Goal: Task Accomplishment & Management: Manage account settings

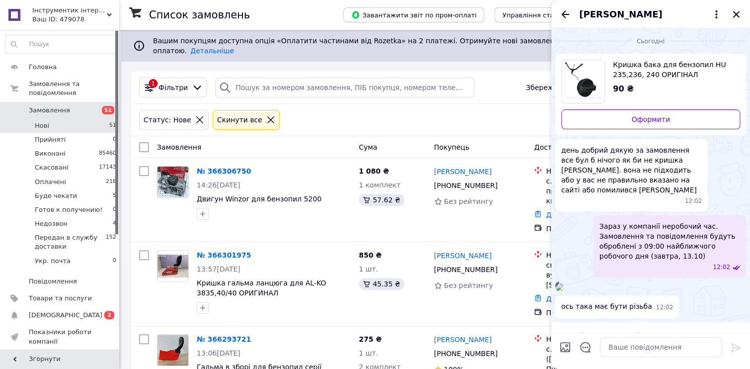
click at [89, 119] on li "Нові 51" at bounding box center [61, 126] width 122 height 14
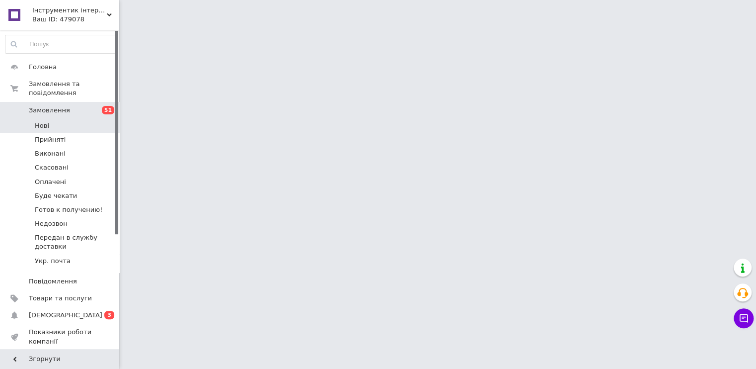
click at [58, 119] on li "Нові" at bounding box center [61, 126] width 122 height 14
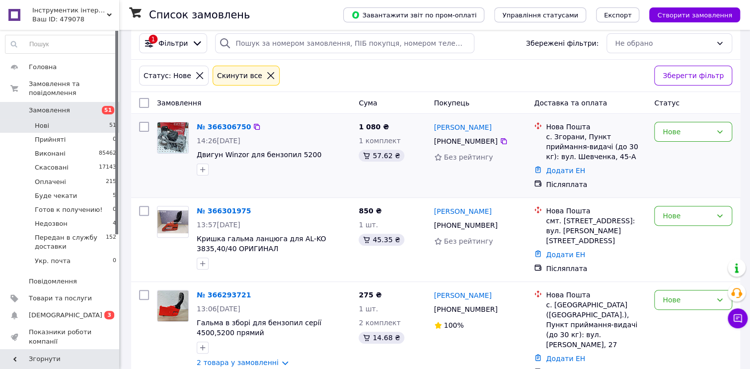
scroll to position [199, 0]
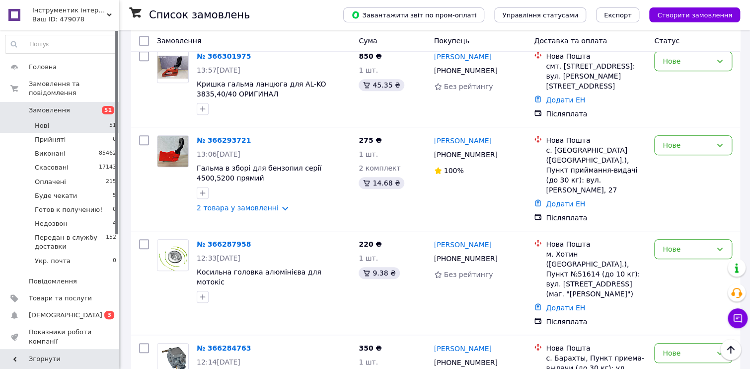
click at [48, 121] on span "Нові" at bounding box center [42, 125] width 14 height 9
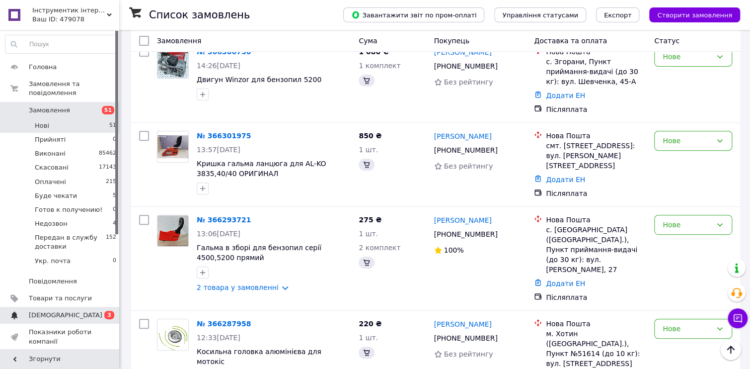
scroll to position [0, 0]
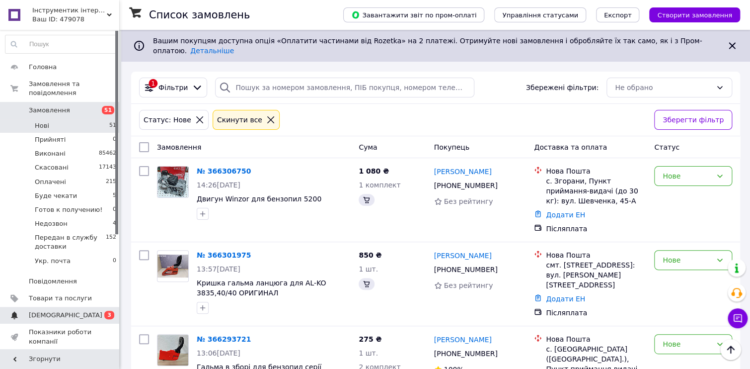
click at [64, 311] on span "[DEMOGRAPHIC_DATA]" at bounding box center [66, 315] width 74 height 9
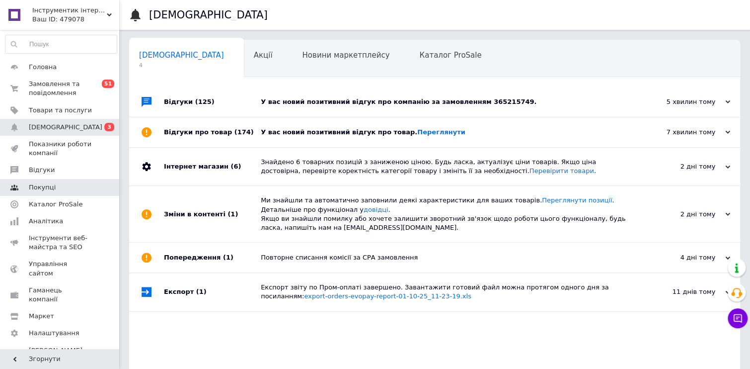
click at [67, 189] on span "Покупці" at bounding box center [60, 187] width 63 height 9
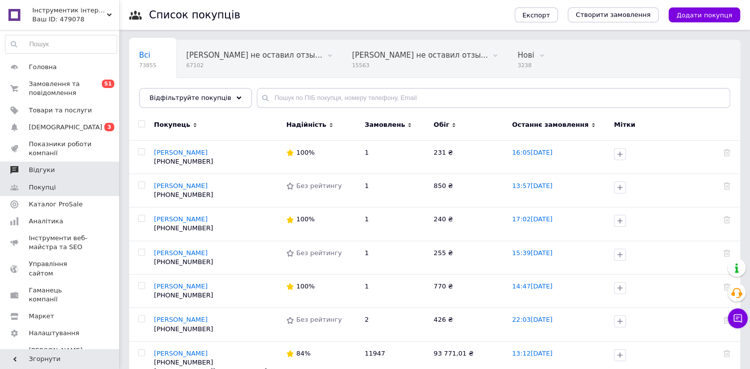
click at [54, 170] on span "Відгуки" at bounding box center [60, 169] width 63 height 9
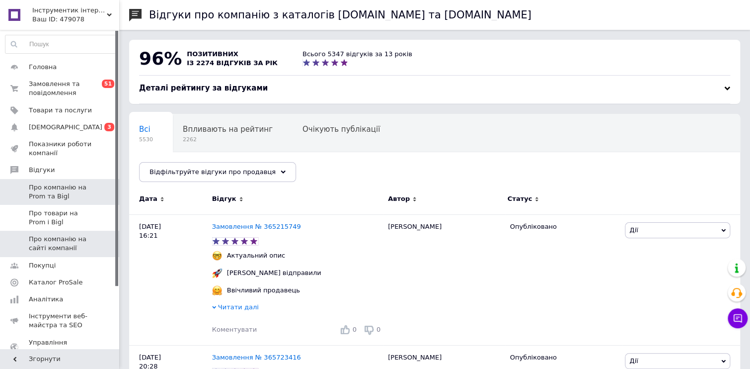
click at [78, 243] on span "Про компанію на сайті компанії" at bounding box center [60, 244] width 63 height 18
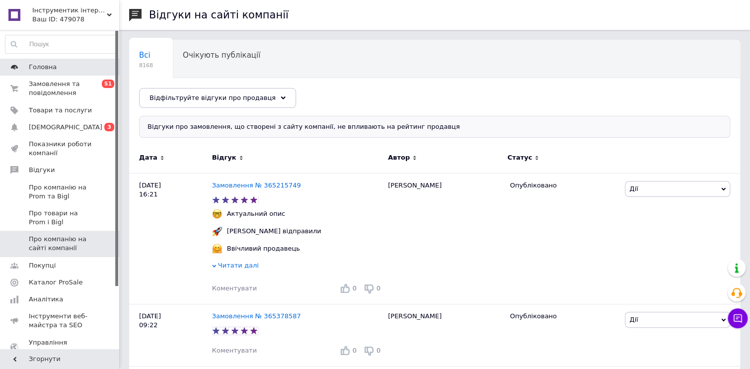
click at [50, 65] on span "Головна" at bounding box center [43, 67] width 28 height 9
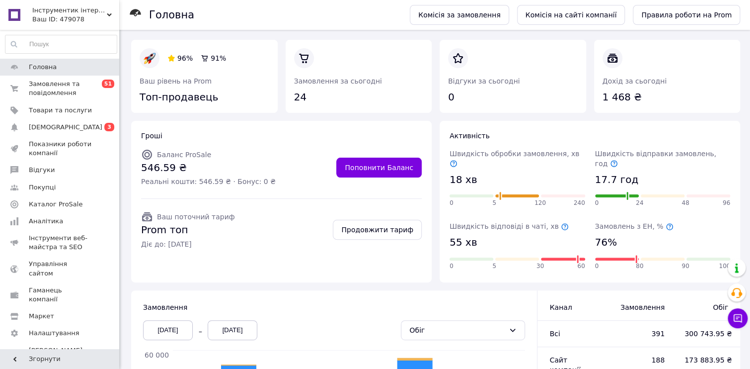
click at [458, 160] on icon at bounding box center [454, 164] width 8 height 8
click at [666, 223] on icon at bounding box center [670, 227] width 8 height 8
click at [74, 126] on span "[DEMOGRAPHIC_DATA]" at bounding box center [60, 127] width 63 height 9
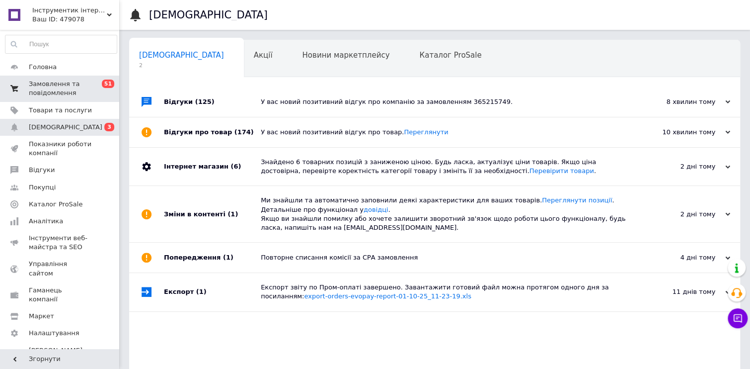
click at [54, 86] on span "Замовлення та повідомлення" at bounding box center [60, 89] width 63 height 18
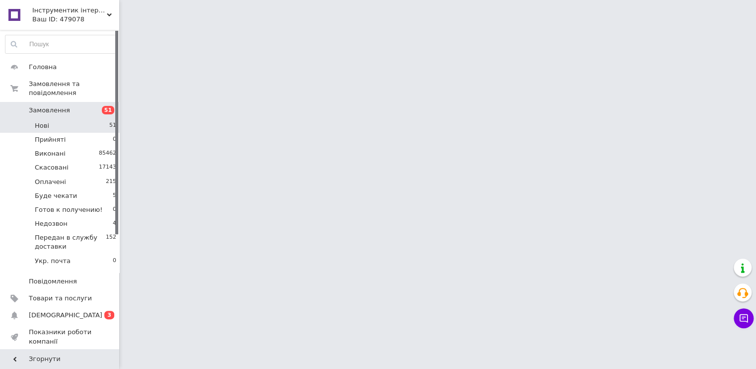
click at [46, 121] on span "Нові" at bounding box center [42, 125] width 14 height 9
